Goal: Task Accomplishment & Management: Use online tool/utility

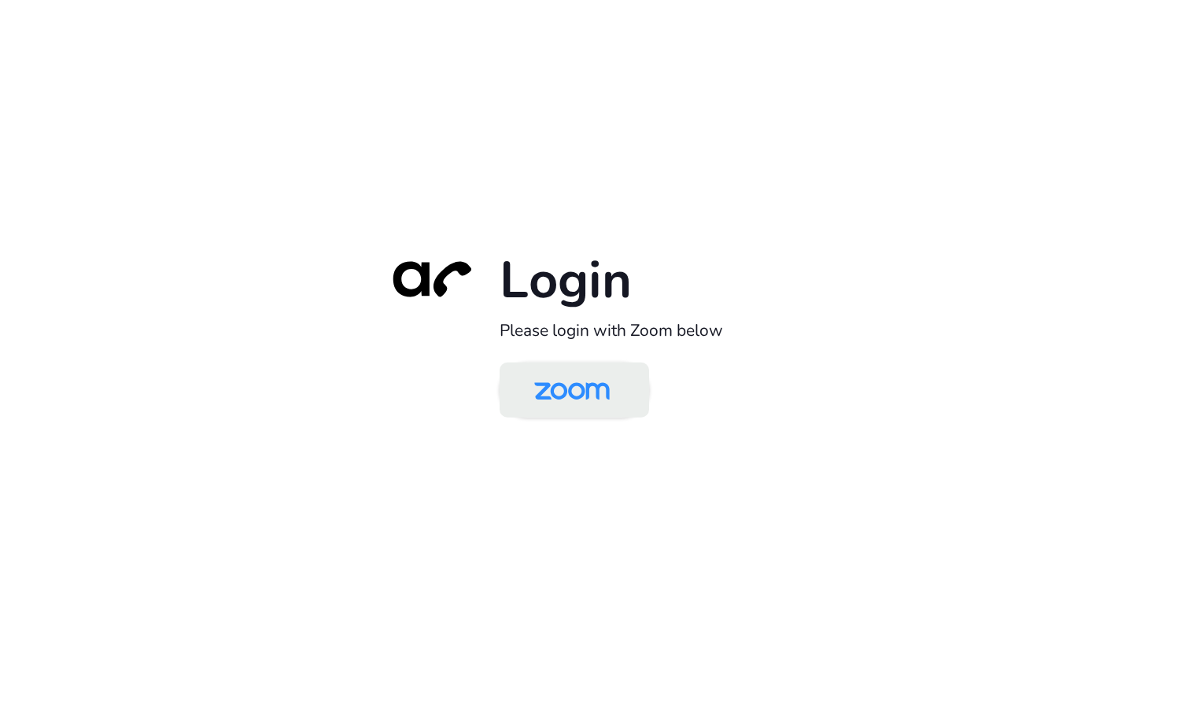
click at [639, 400] on link at bounding box center [573, 389] width 149 height 55
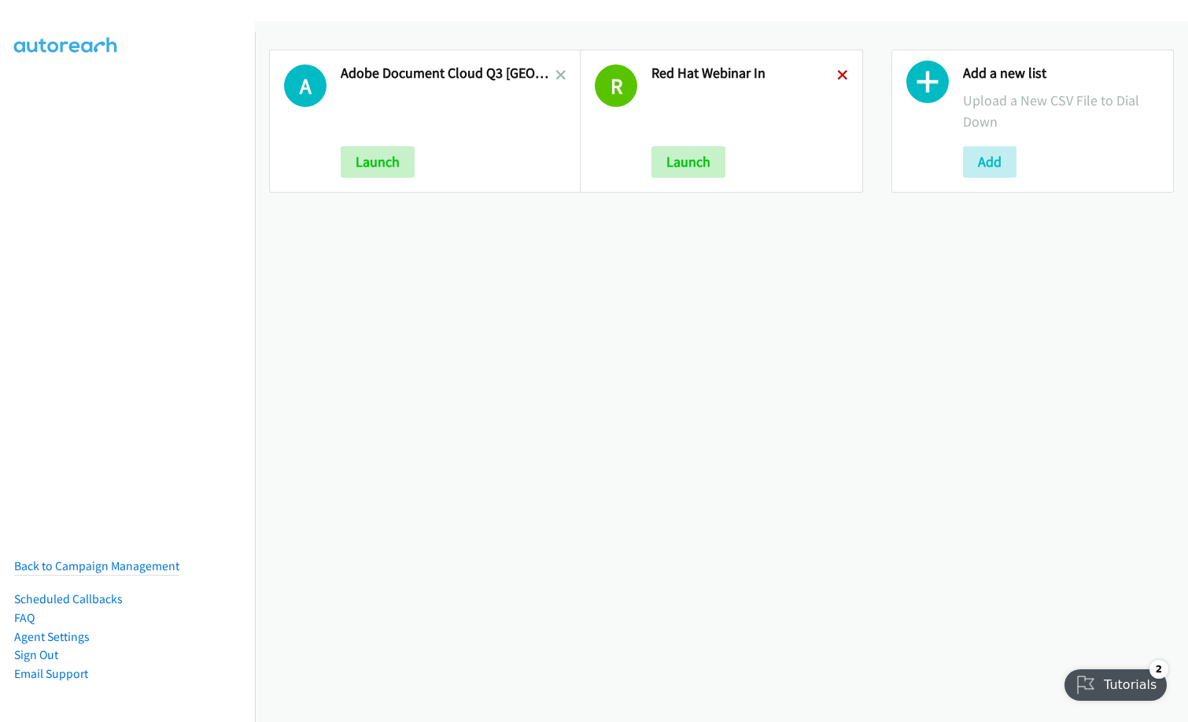
click at [837, 72] on icon at bounding box center [842, 76] width 11 height 11
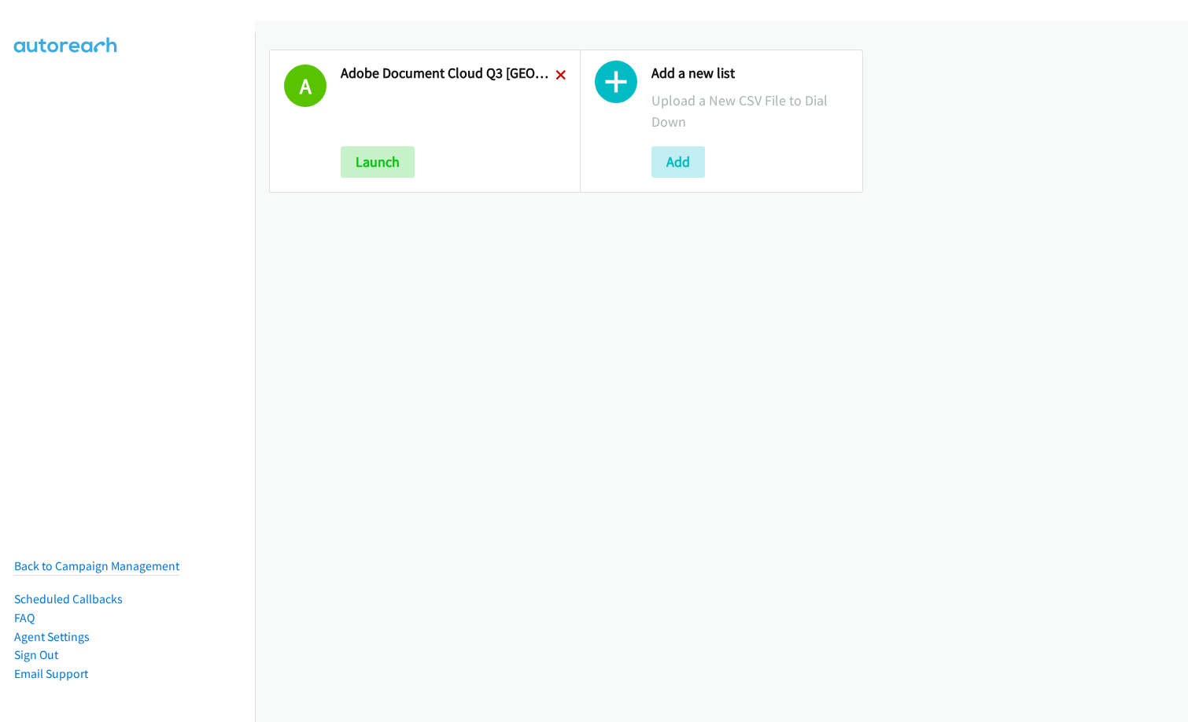
click at [555, 75] on icon at bounding box center [560, 76] width 11 height 11
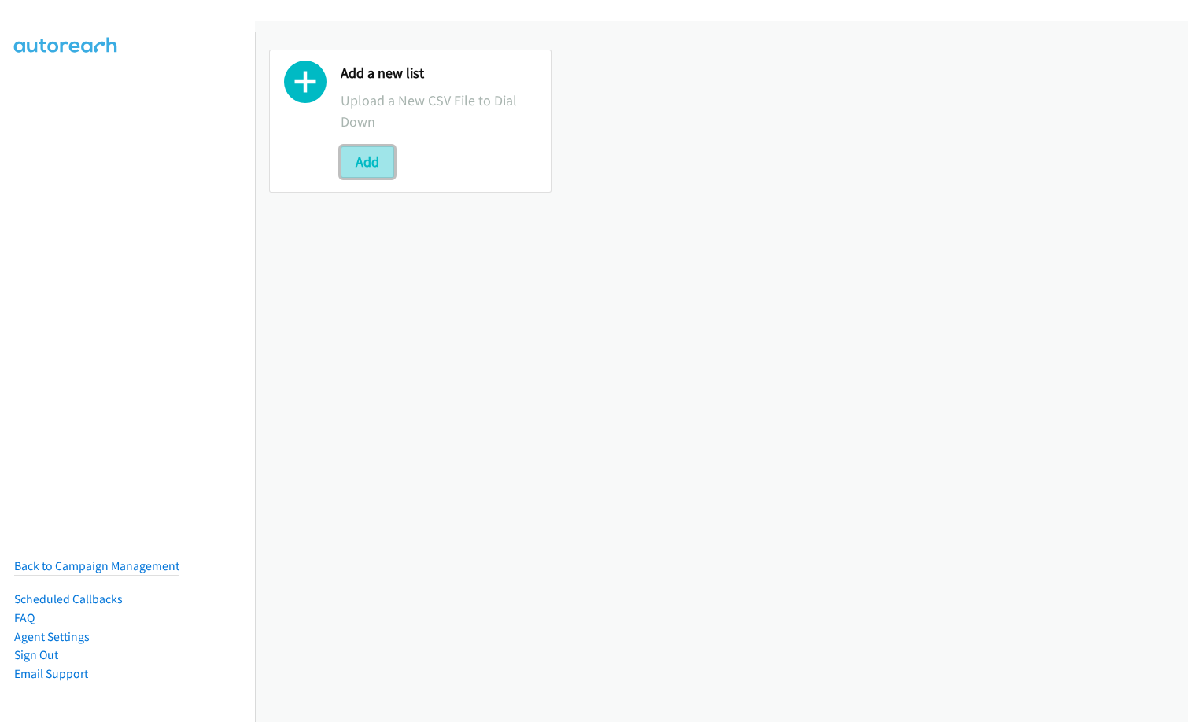
click at [386, 163] on button "Add" at bounding box center [367, 161] width 53 height 31
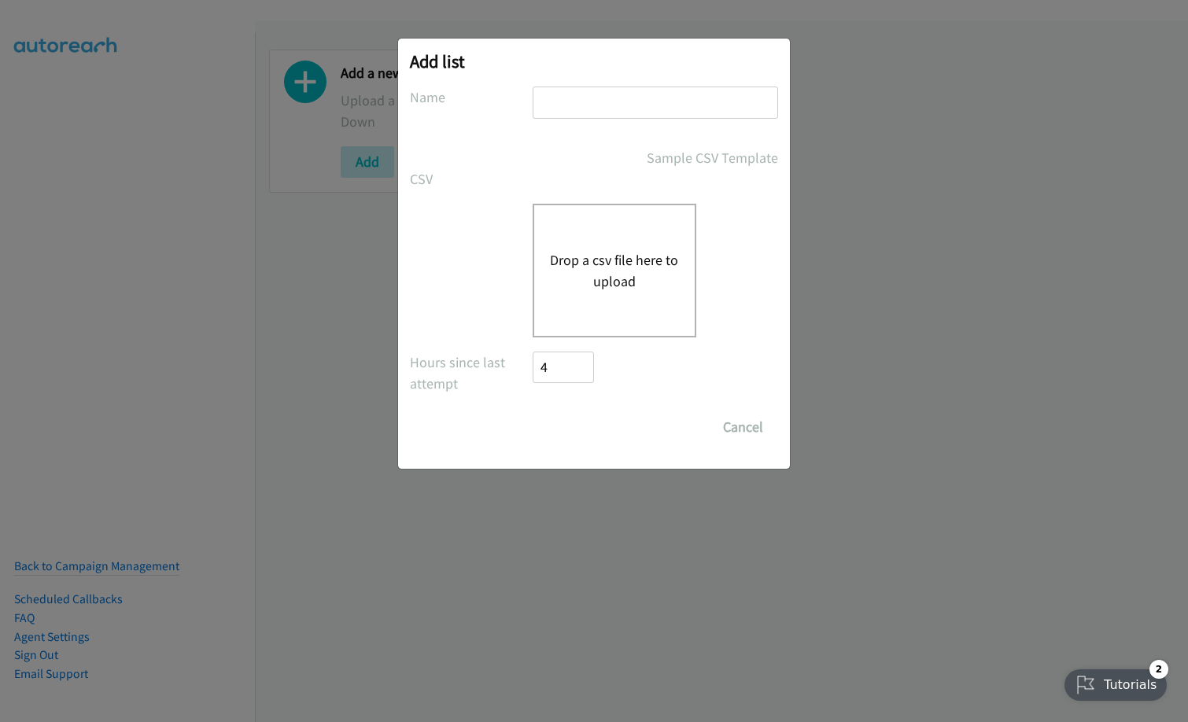
click at [643, 106] on input "text" at bounding box center [654, 103] width 245 height 32
type input "n"
click at [555, 254] on button "Drop a csv file here to upload" at bounding box center [614, 270] width 129 height 42
click at [648, 109] on input "Info" at bounding box center [654, 103] width 245 height 32
type input "Infor SunSystems HK"
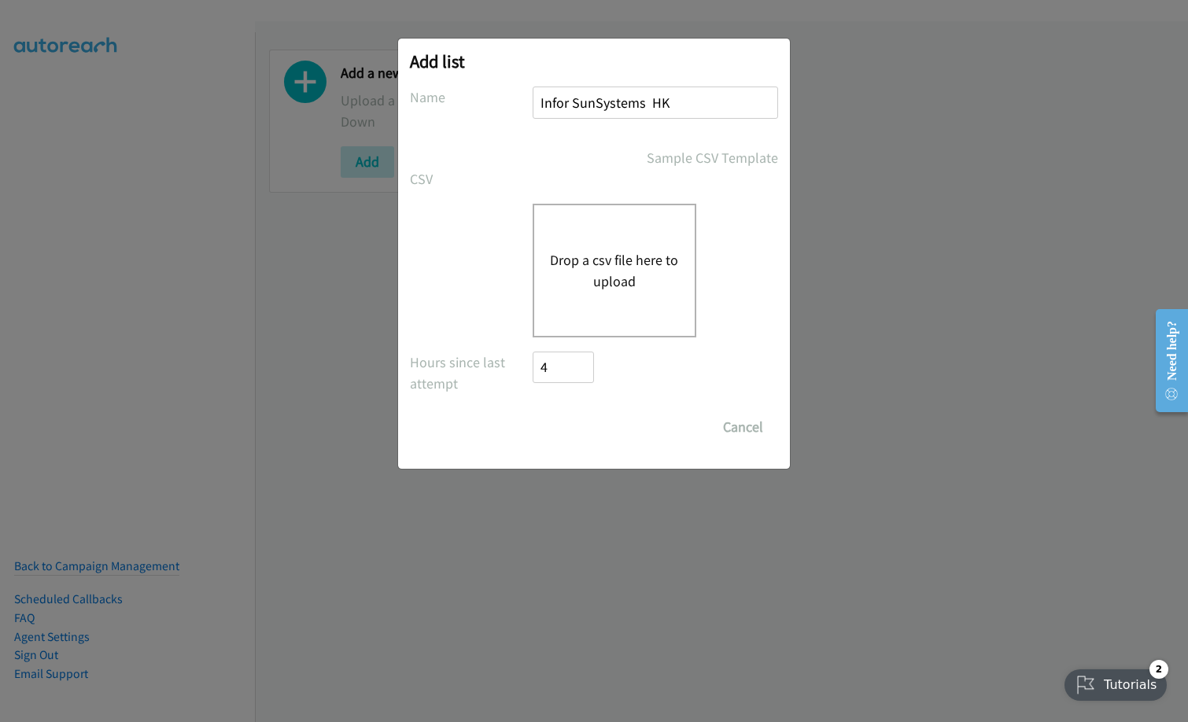
click at [595, 274] on button "Drop a csv file here to upload" at bounding box center [614, 270] width 129 height 42
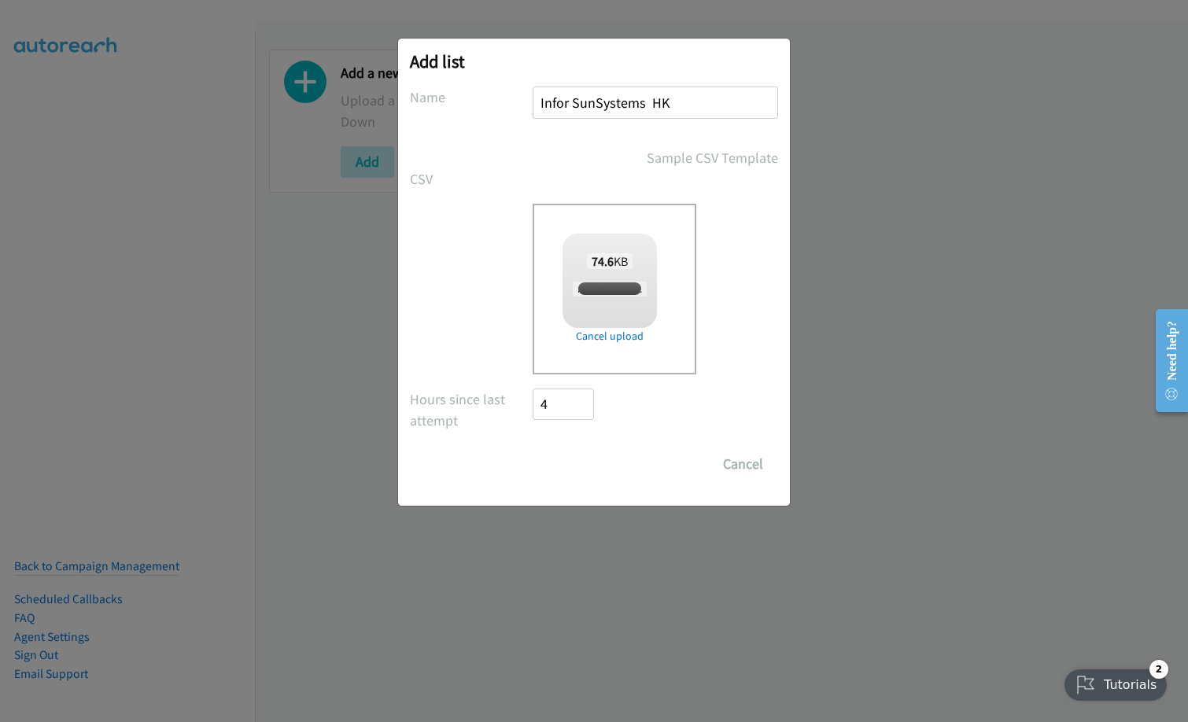
checkbox input "true"
click at [593, 462] on input "Save List" at bounding box center [573, 463] width 83 height 31
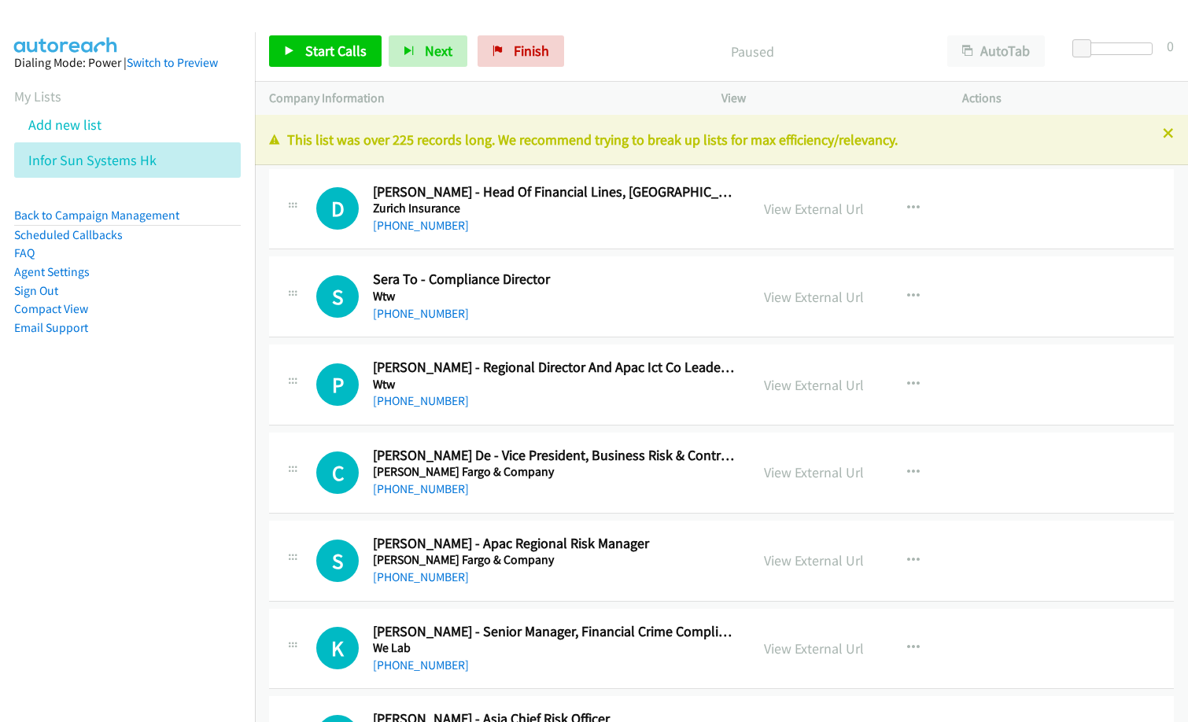
click at [132, 551] on nav "Dialing Mode: Power | Switch to Preview My Lists Add new list Infor Sun Systems…" at bounding box center [128, 393] width 256 height 722
click at [191, 668] on nav "Dialing Mode: Power | Switch to Preview My Lists Add new list Infor Sun Systems…" at bounding box center [128, 393] width 256 height 722
click at [330, 58] on span "Start Calls" at bounding box center [335, 51] width 61 height 18
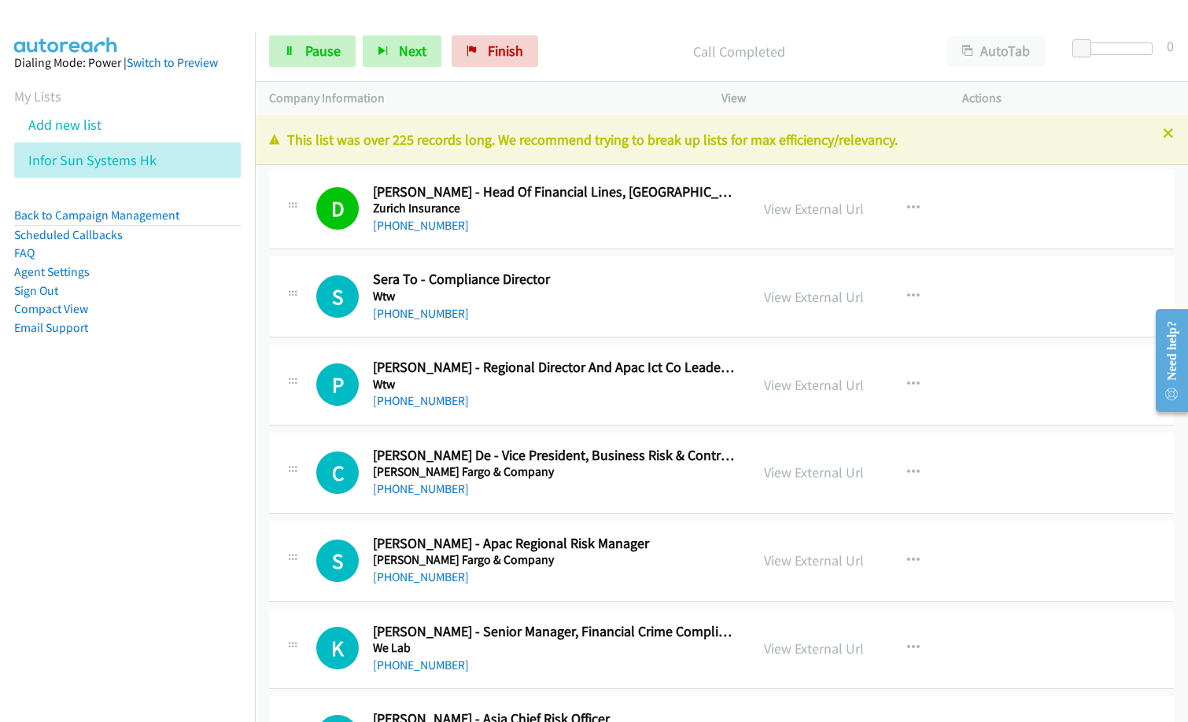
click at [68, 557] on nav "Dialing Mode: Power | Switch to Preview My Lists Add new list Infor Sun Systems…" at bounding box center [128, 393] width 256 height 722
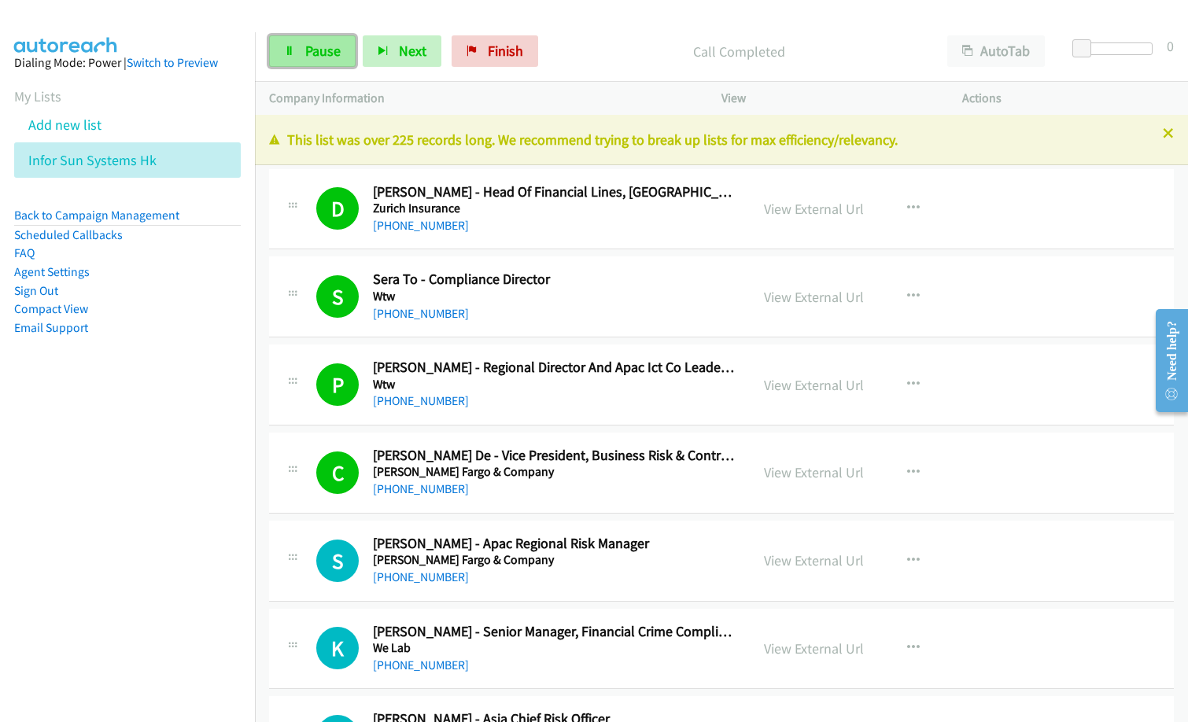
click at [306, 46] on span "Pause" at bounding box center [322, 51] width 35 height 18
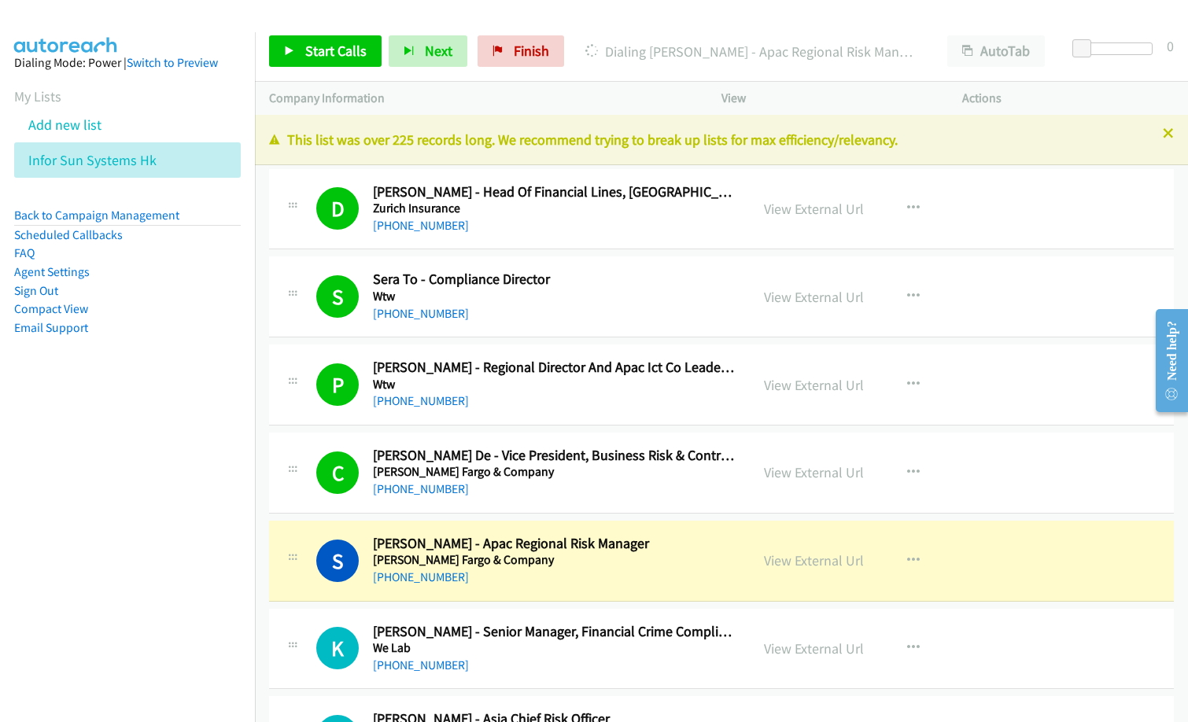
click at [68, 425] on nav "Dialing Mode: Power | Switch to Preview My Lists Add new list Infor Sun Systems…" at bounding box center [128, 393] width 256 height 722
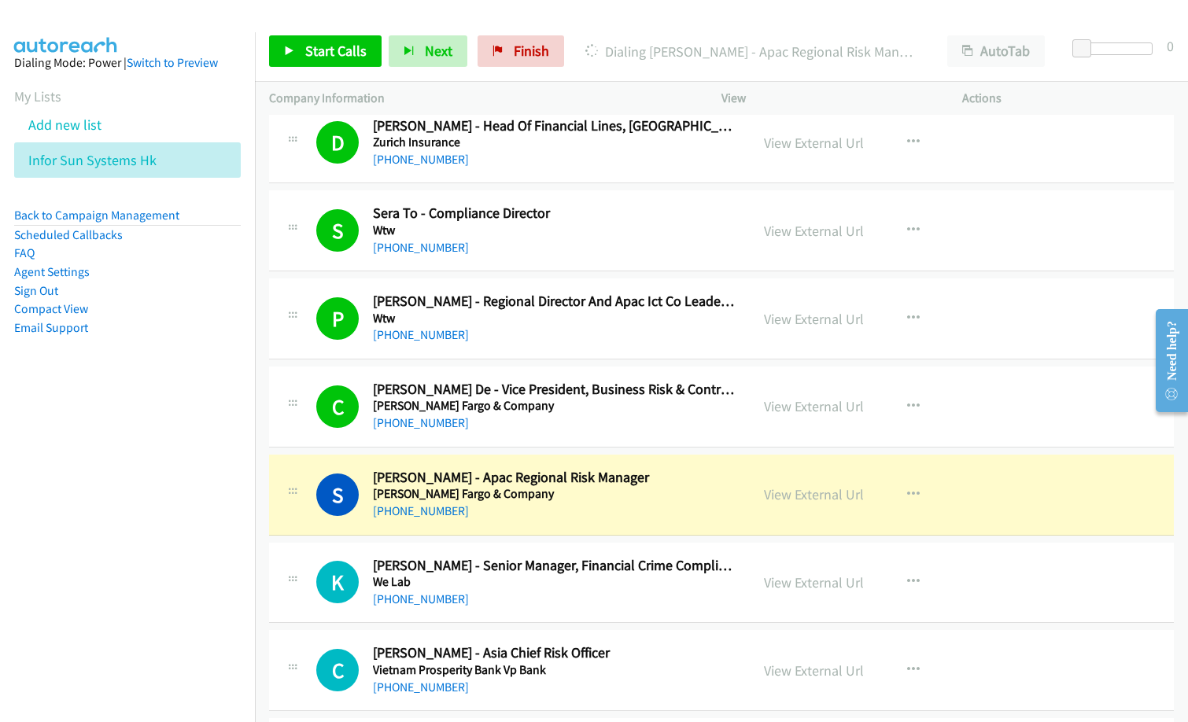
scroll to position [157, 0]
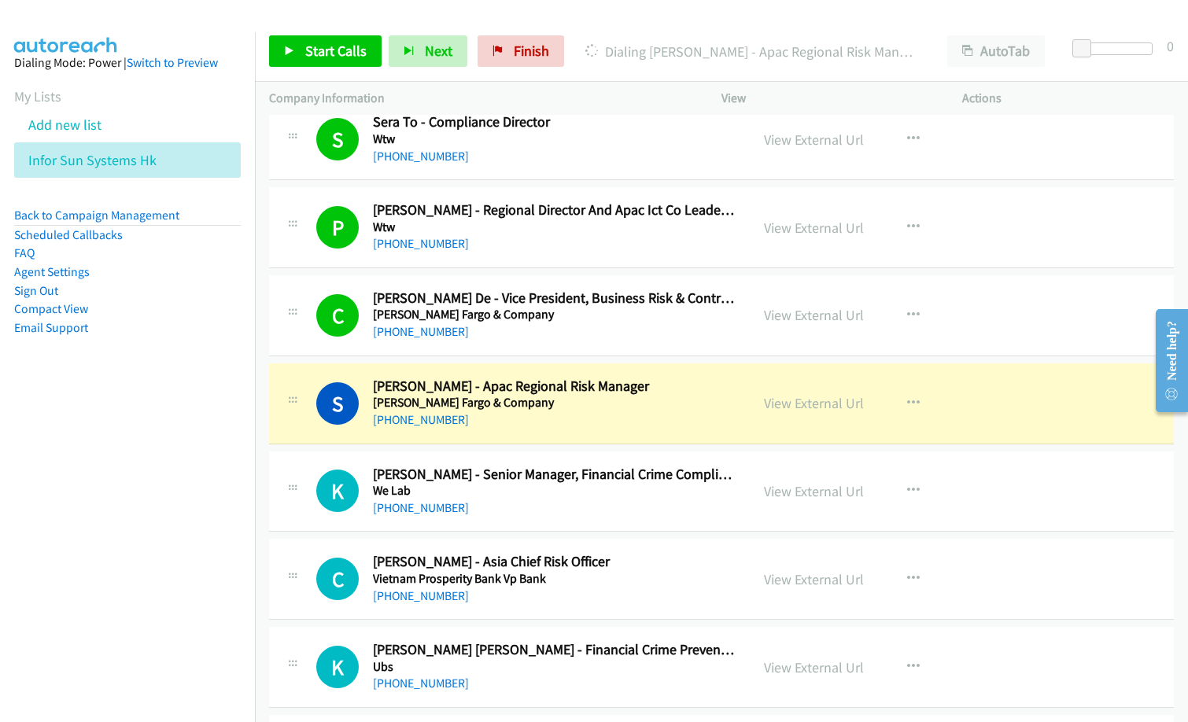
click at [536, 432] on div "S Callback Scheduled Shawn Annable - Apac Regional Risk Manager Wells Fargo & C…" at bounding box center [721, 403] width 904 height 81
click at [823, 405] on link "View External Url" at bounding box center [814, 403] width 100 height 18
